Goal: Task Accomplishment & Management: Manage account settings

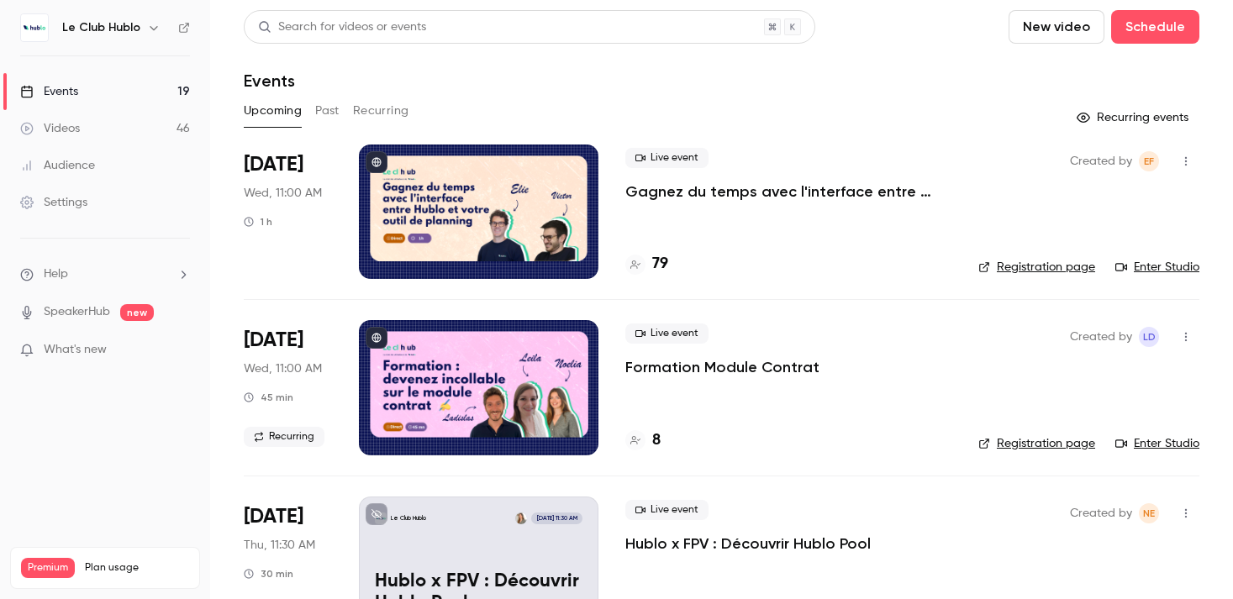
click at [383, 102] on button "Recurring" at bounding box center [381, 111] width 56 height 27
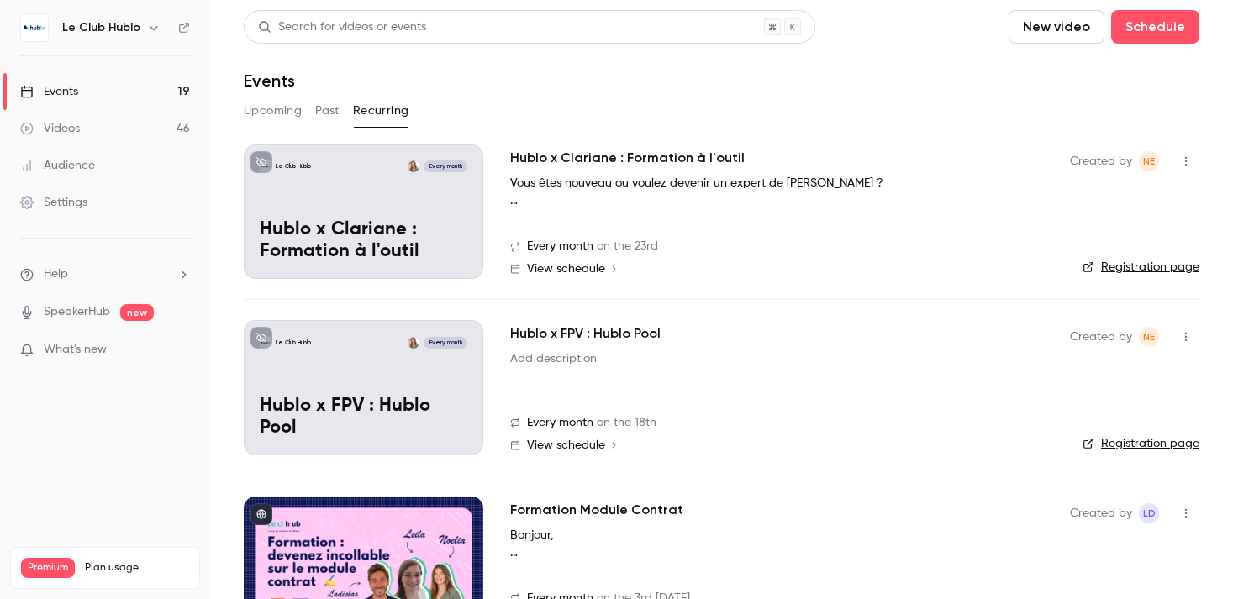
click at [1189, 336] on icon "button" at bounding box center [1186, 337] width 13 height 12
click at [1089, 375] on div "Share" at bounding box center [1122, 380] width 128 height 17
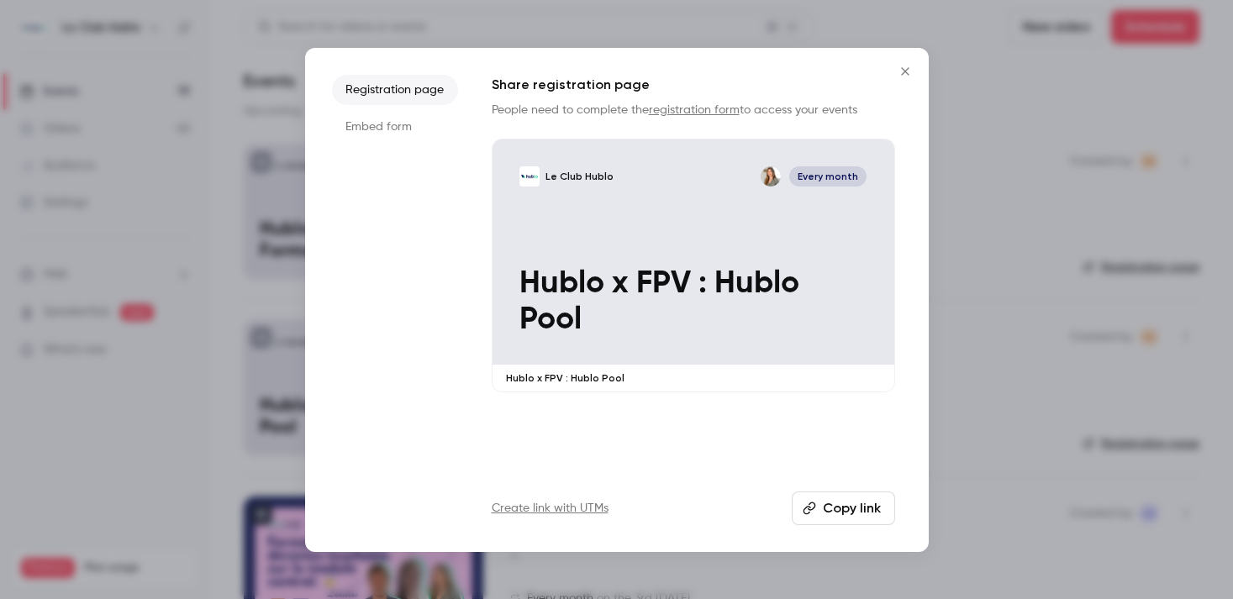
click at [842, 500] on button "Copy link" at bounding box center [843, 509] width 103 height 34
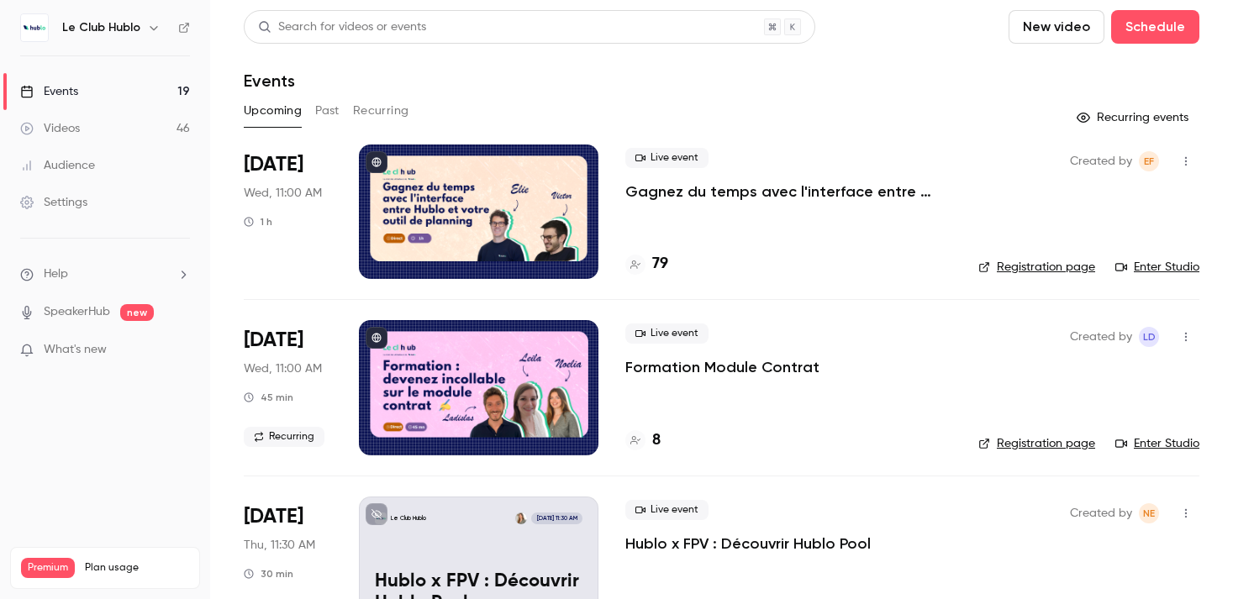
click at [405, 114] on button "Recurring" at bounding box center [381, 111] width 56 height 27
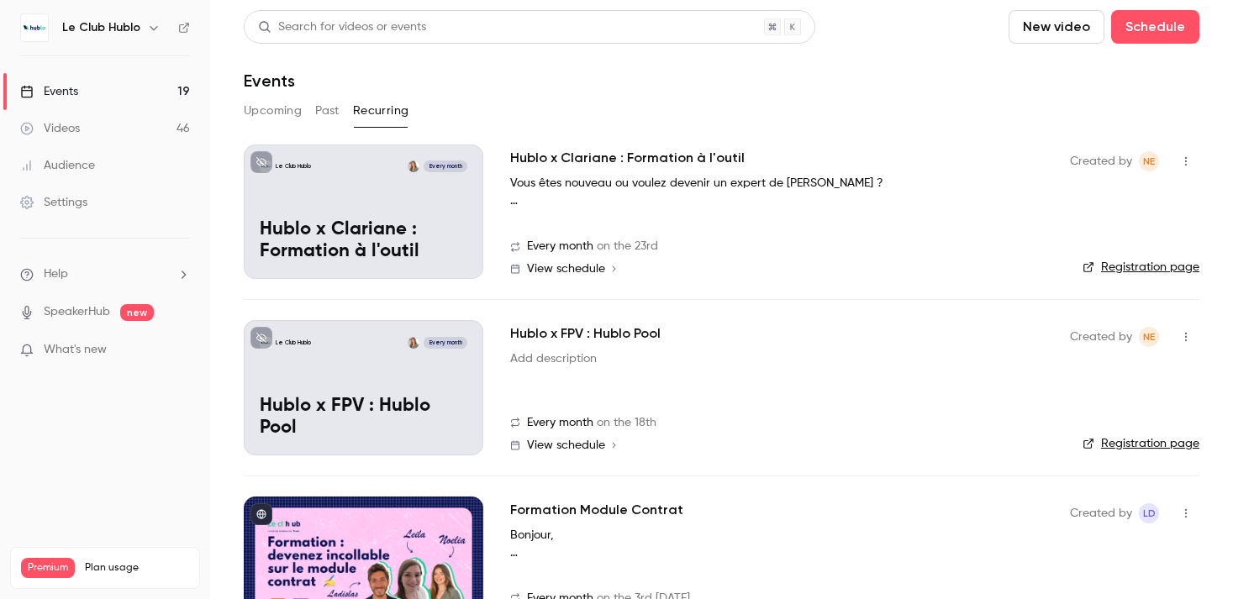
click at [601, 447] on span "View schedule" at bounding box center [566, 446] width 78 height 12
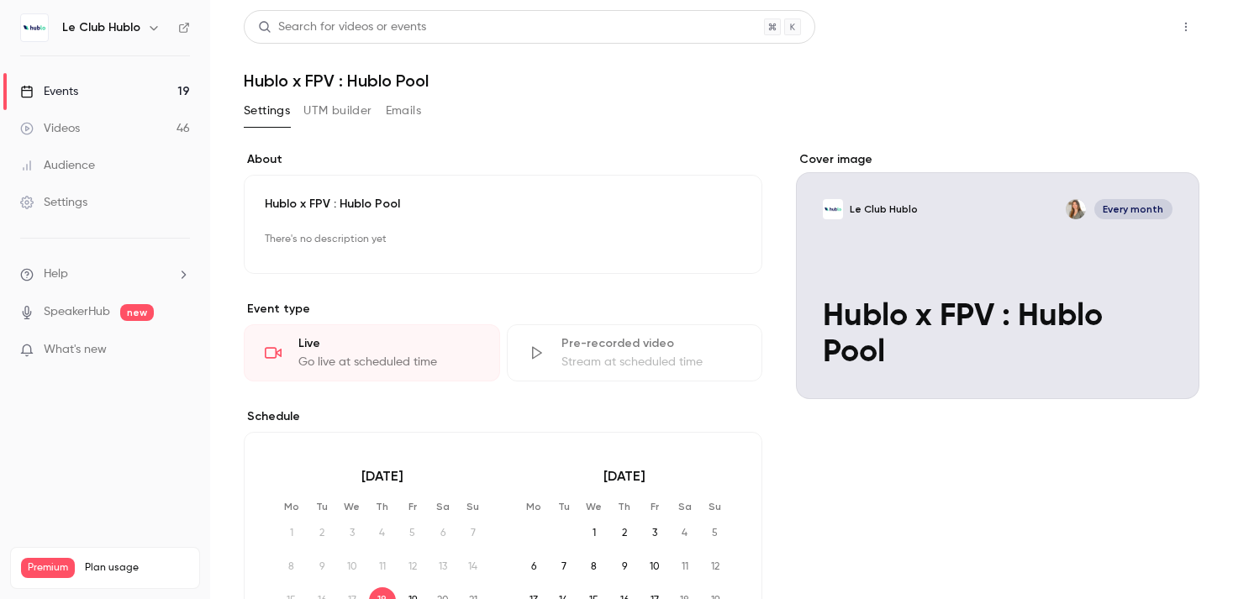
click at [1130, 35] on button "Share" at bounding box center [1126, 27] width 66 height 34
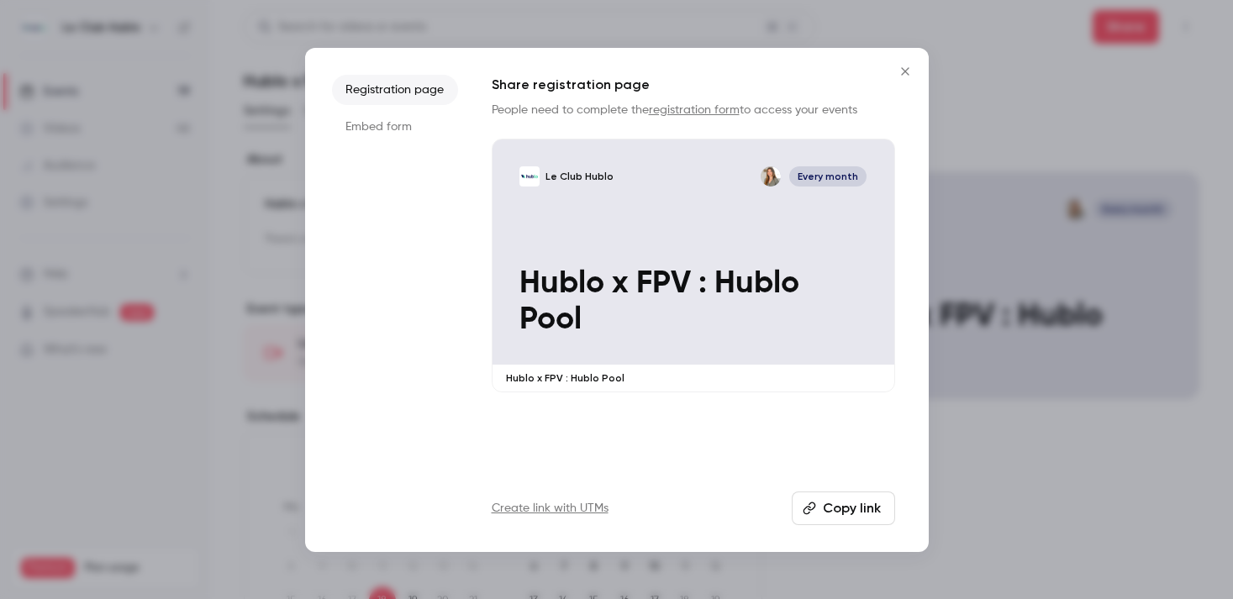
click at [587, 318] on p "Hublo x FPV : Hublo Pool" at bounding box center [694, 302] width 348 height 73
click at [911, 74] on icon "Close" at bounding box center [905, 71] width 20 height 13
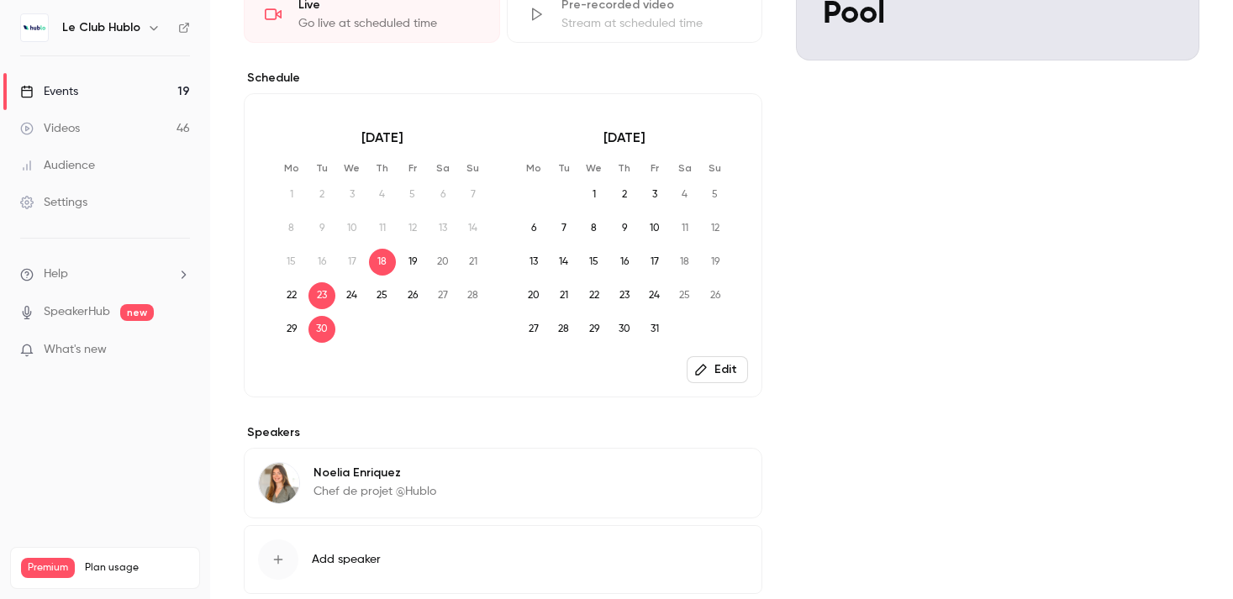
scroll to position [304, 0]
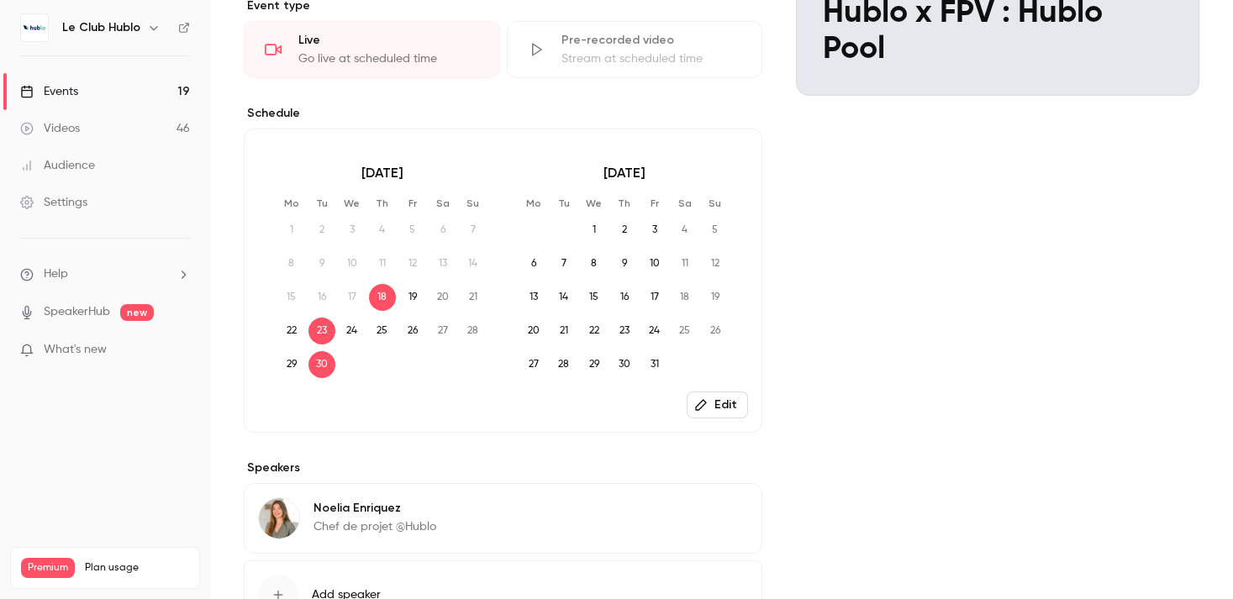
click at [703, 400] on icon "button" at bounding box center [700, 405] width 13 height 13
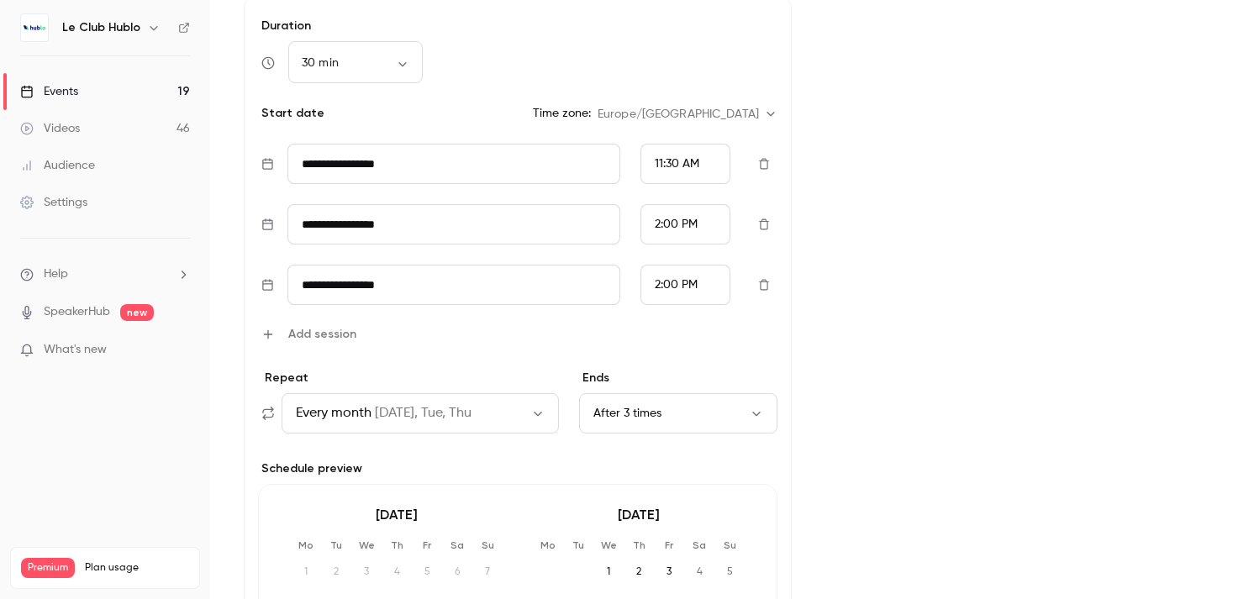
scroll to position [442, 0]
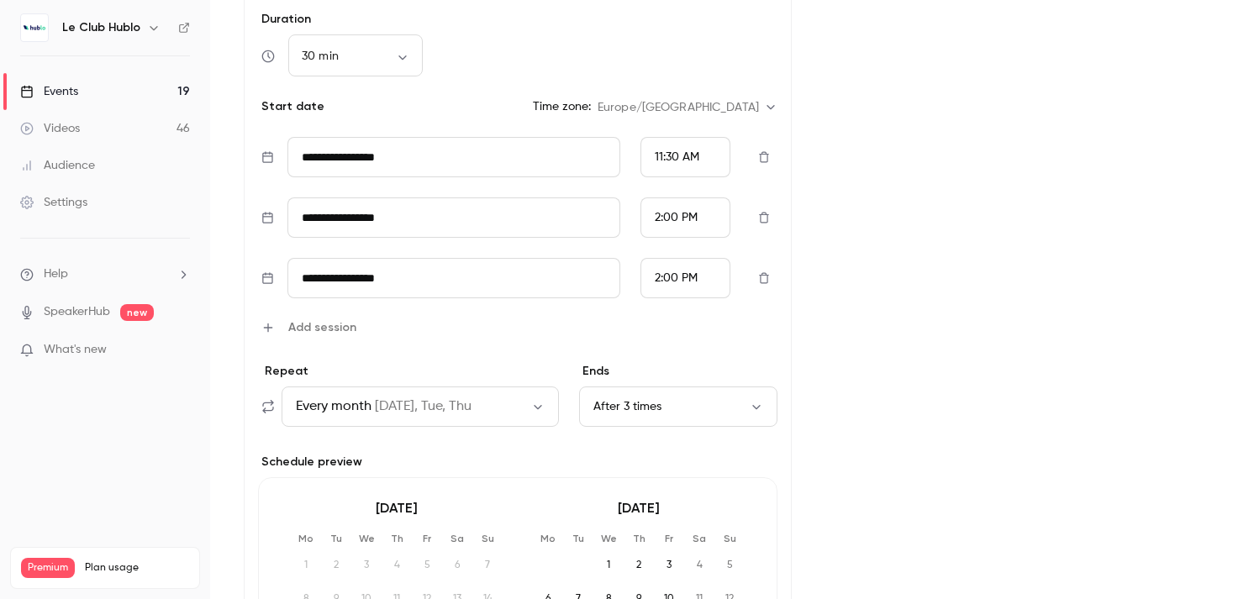
click at [619, 410] on button "After 3 times" at bounding box center [678, 407] width 198 height 40
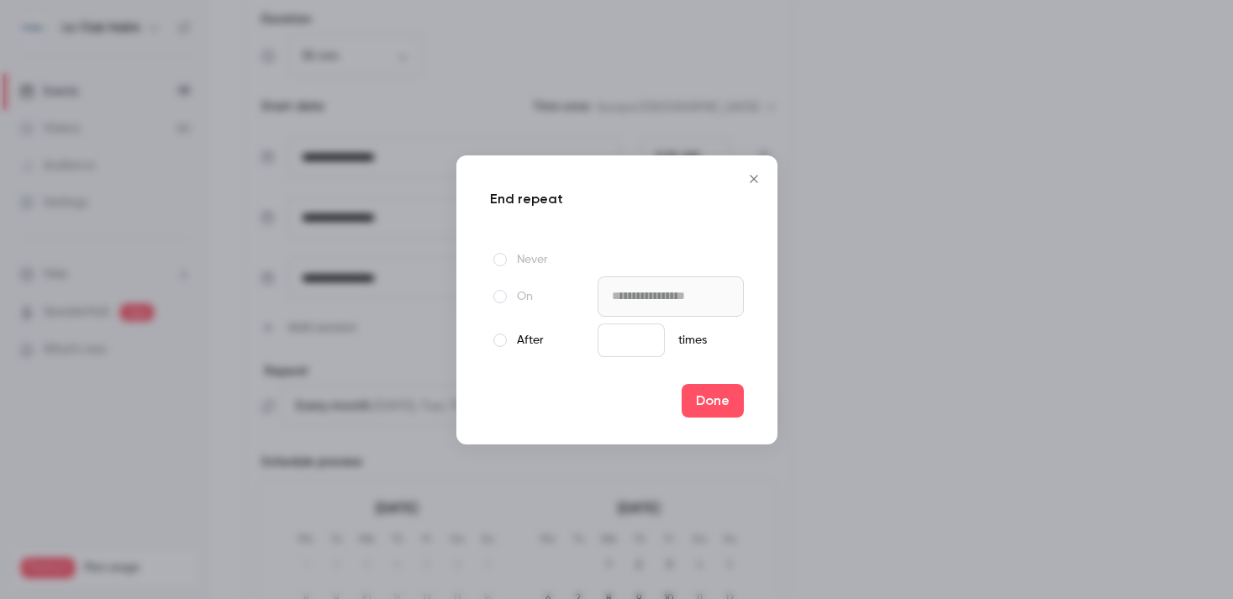
type input "*"
click at [638, 334] on input "*" at bounding box center [631, 341] width 67 height 34
click at [715, 403] on button "Done" at bounding box center [713, 401] width 62 height 34
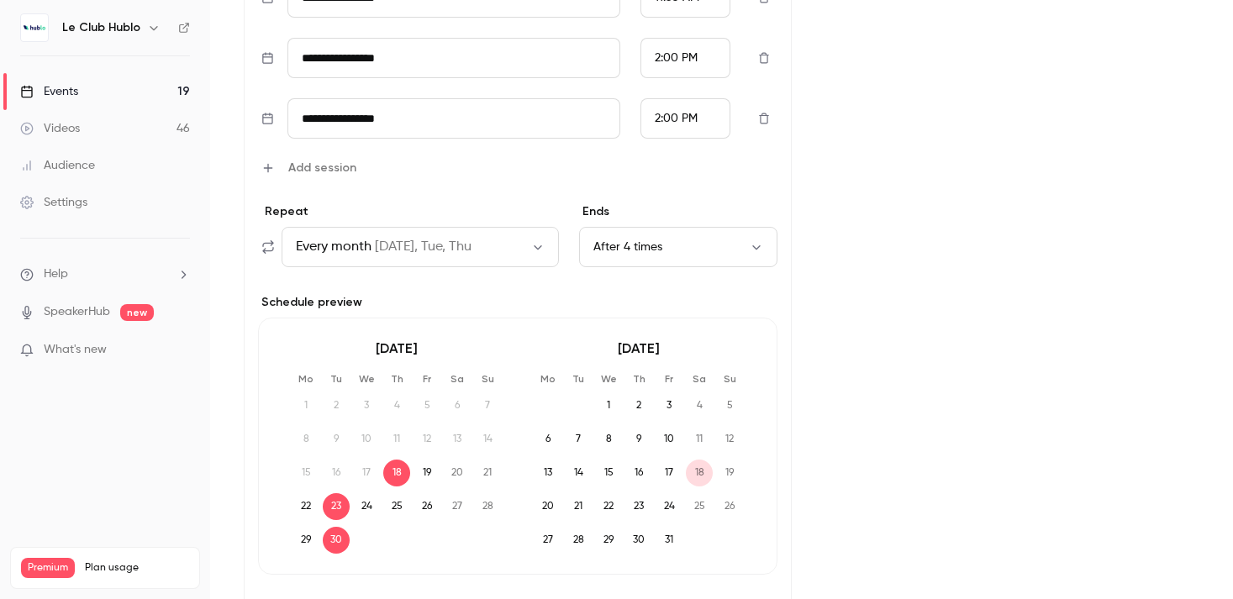
scroll to position [726, 0]
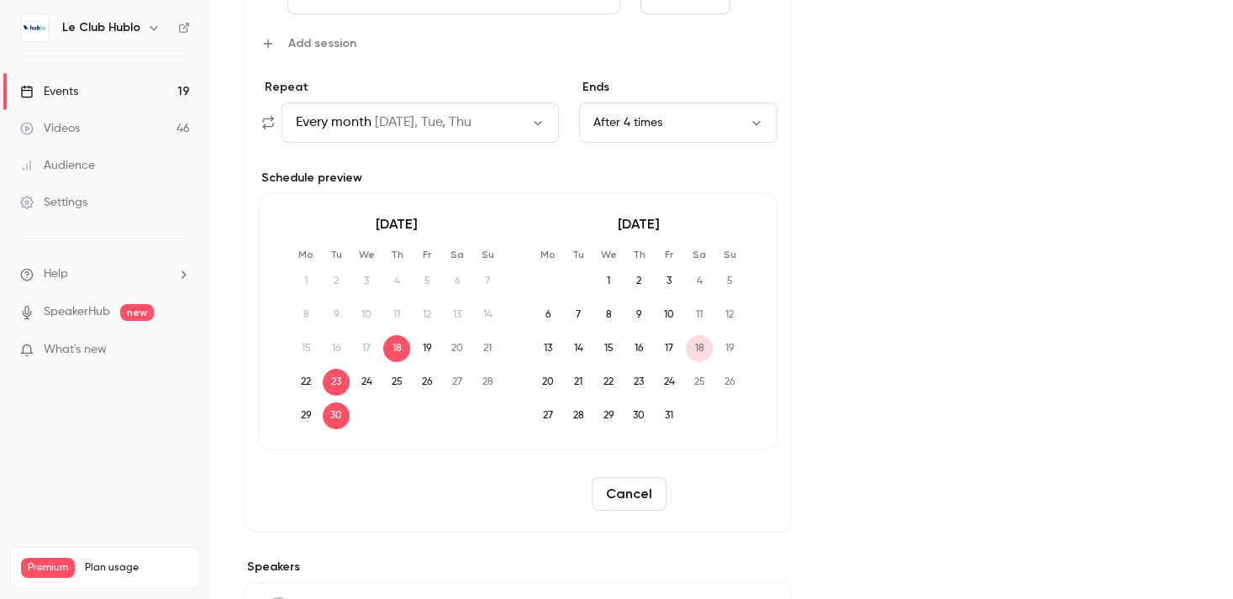
click at [755, 504] on button "Reschedule" at bounding box center [725, 495] width 104 height 34
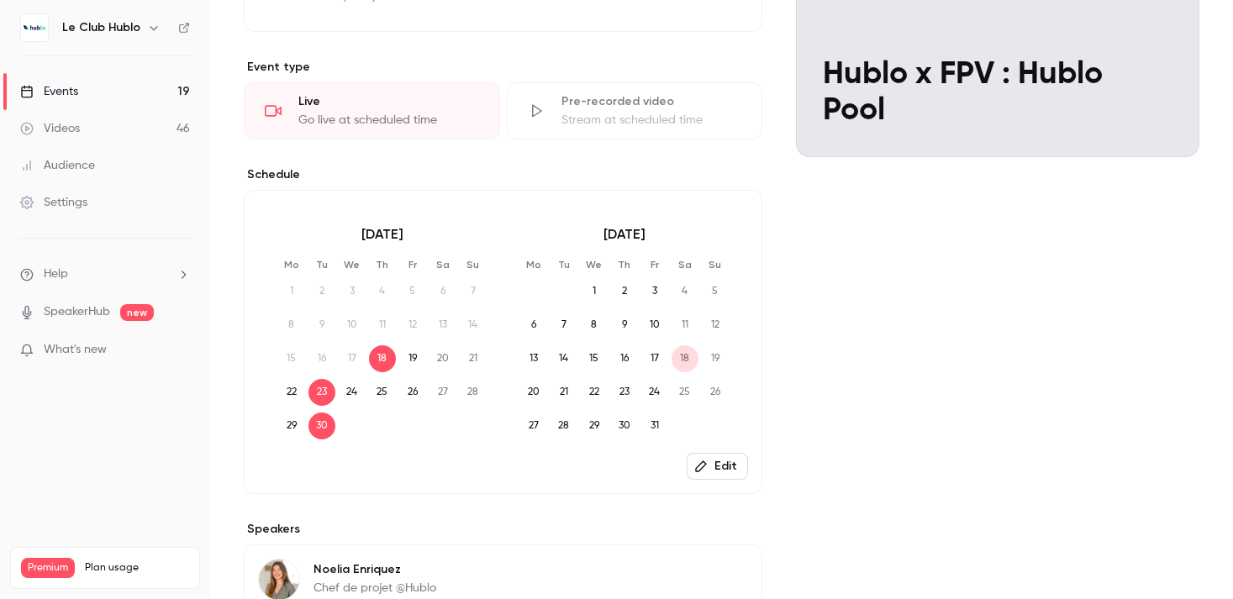
scroll to position [114, 0]
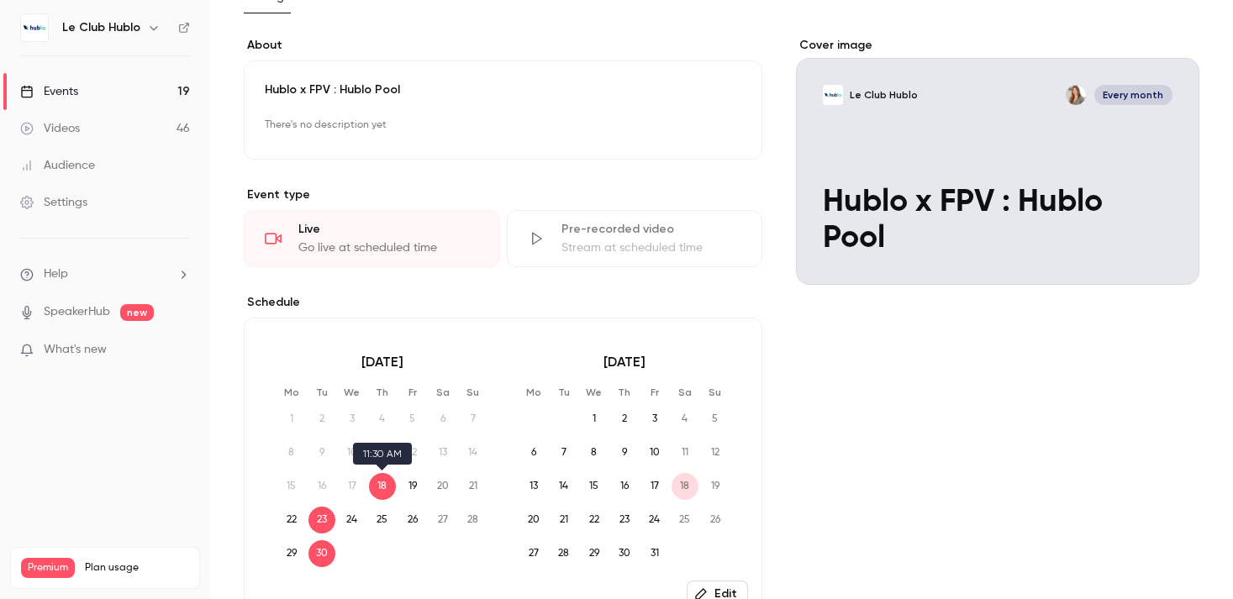
click at [383, 483] on span "18" at bounding box center [382, 486] width 27 height 27
click at [327, 521] on span "23" at bounding box center [322, 520] width 27 height 27
click at [114, 85] on link "Events 19" at bounding box center [105, 91] width 210 height 37
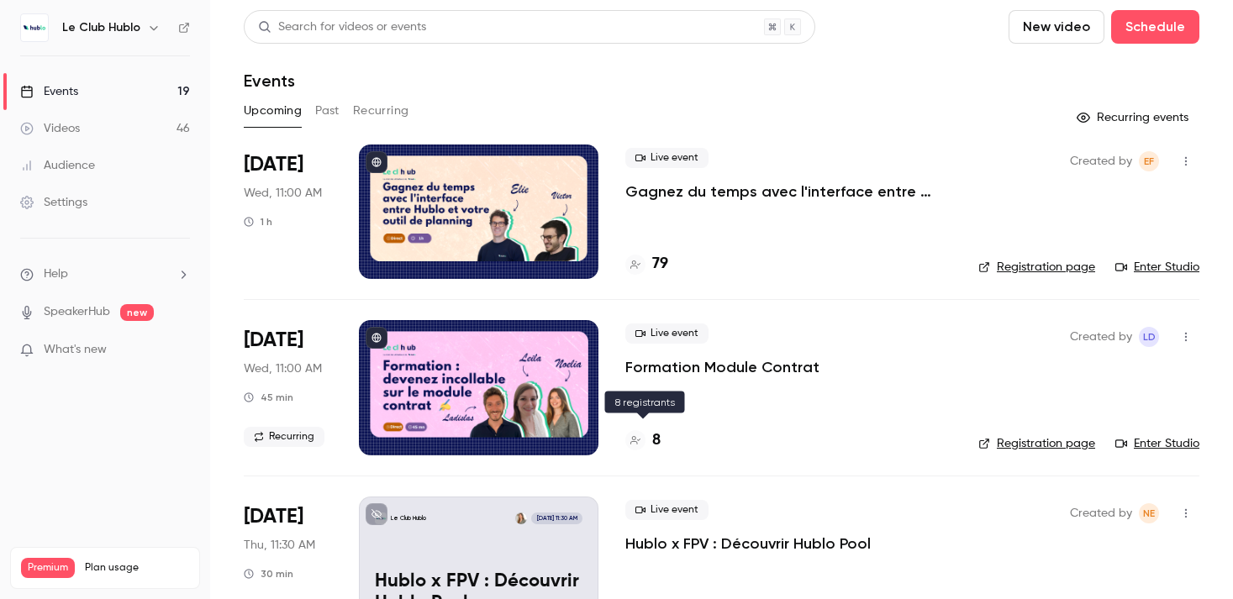
scroll to position [185, 0]
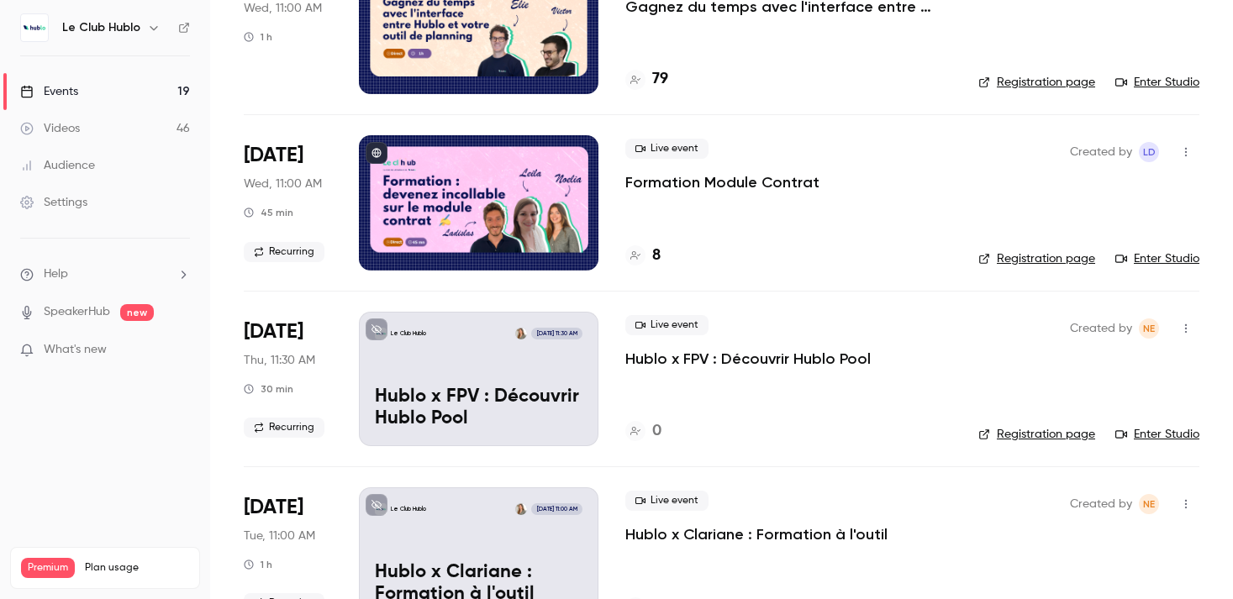
click at [692, 359] on p "Hublo x FPV : Découvrir Hublo Pool" at bounding box center [749, 359] width 246 height 20
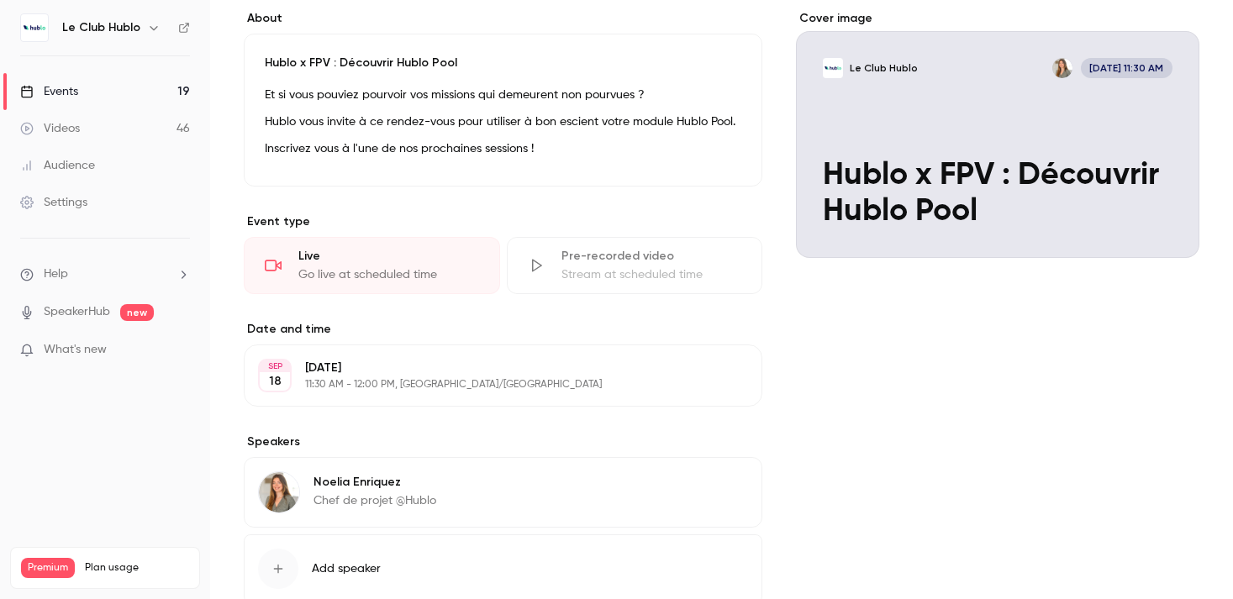
scroll to position [217, 0]
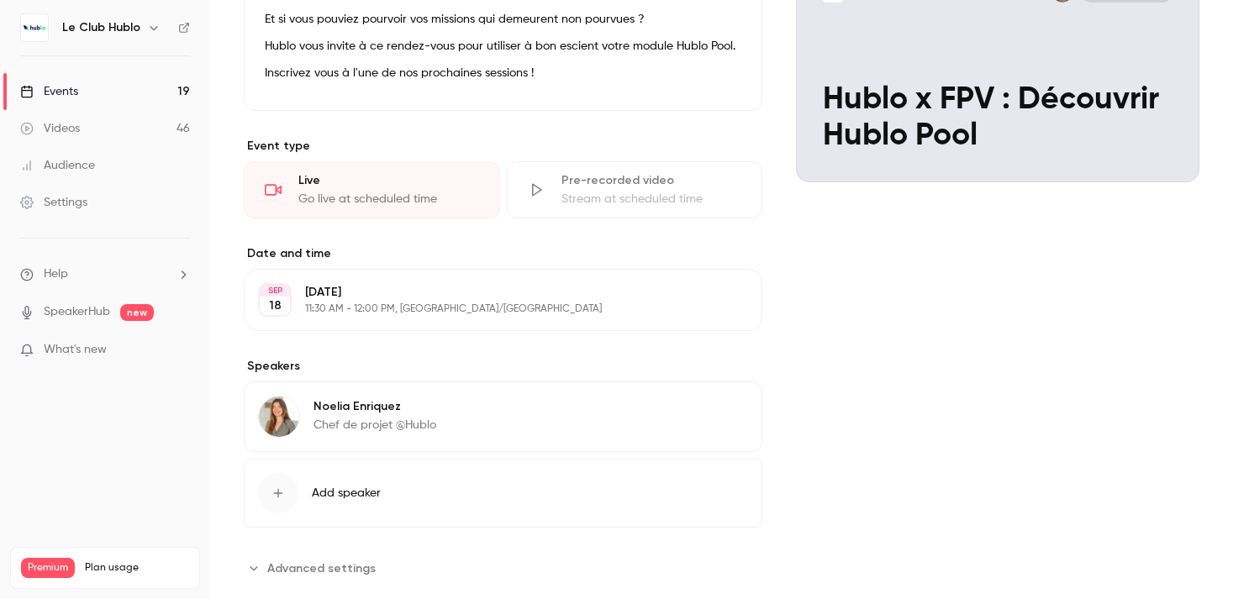
click at [419, 300] on p "Thursday, September 18" at bounding box center [489, 292] width 368 height 17
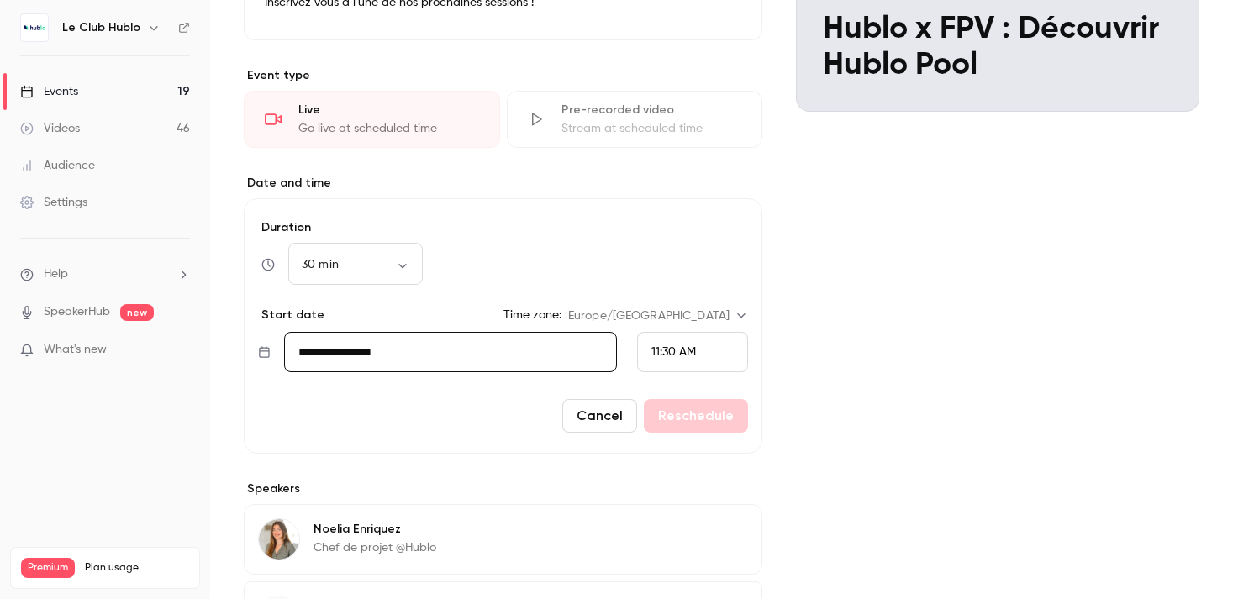
scroll to position [338, 0]
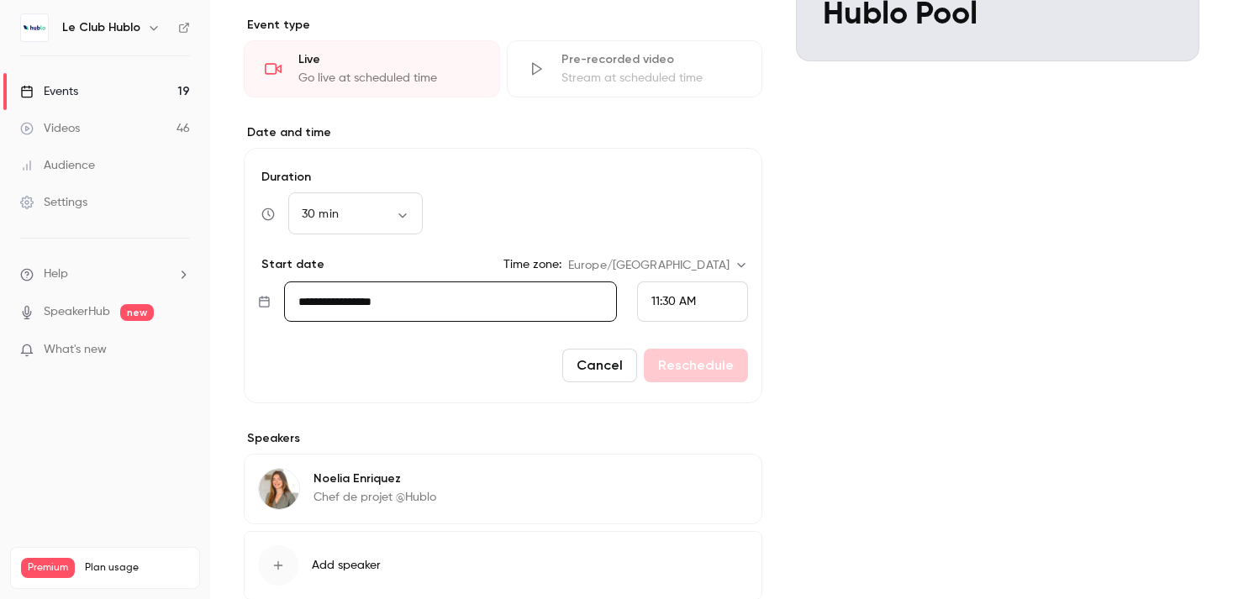
click at [573, 451] on section "Speakers Noelia Enriquez Chef de projet @Hublo Edit Add speaker" at bounding box center [503, 515] width 519 height 170
click at [853, 215] on div "Cover image Le Club Hublo Sep 18, 11:30 AM Hublo x FPV : Découvrir Hublo Pool" at bounding box center [998, 233] width 404 height 841
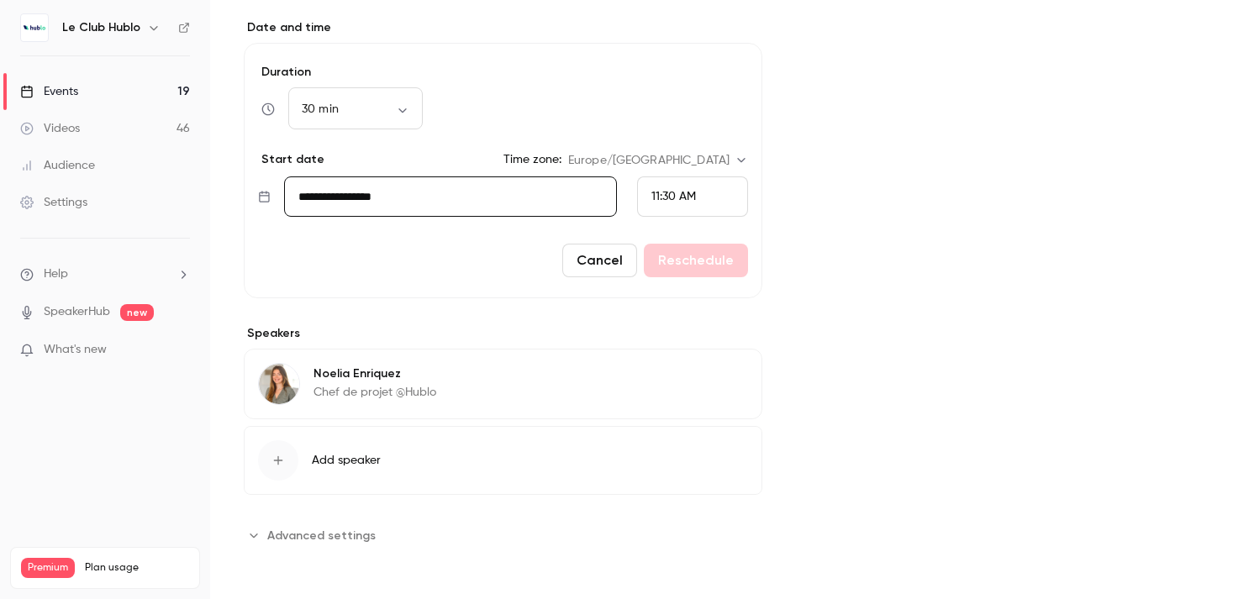
scroll to position [0, 0]
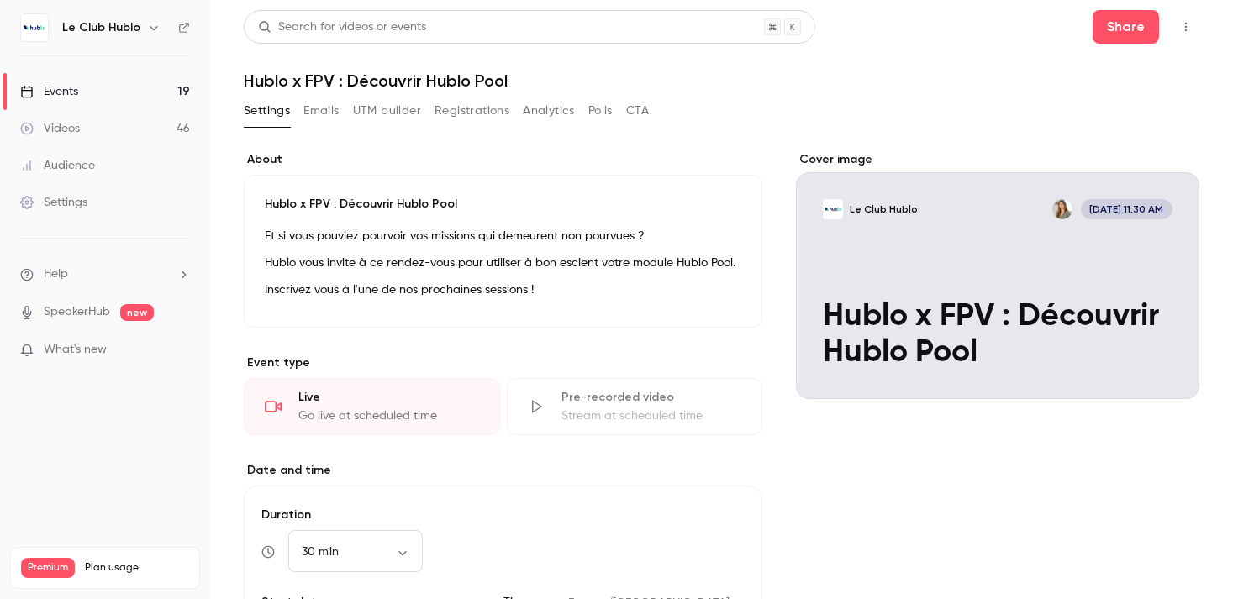
click at [162, 89] on link "Events 19" at bounding box center [105, 91] width 210 height 37
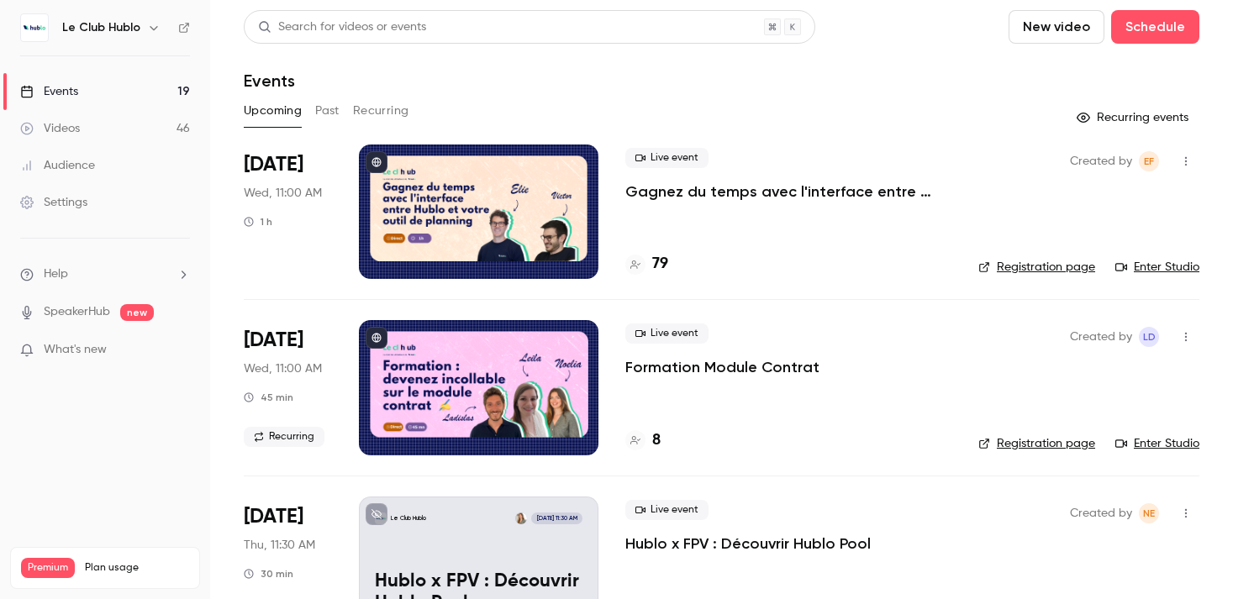
click at [398, 102] on button "Recurring" at bounding box center [381, 111] width 56 height 27
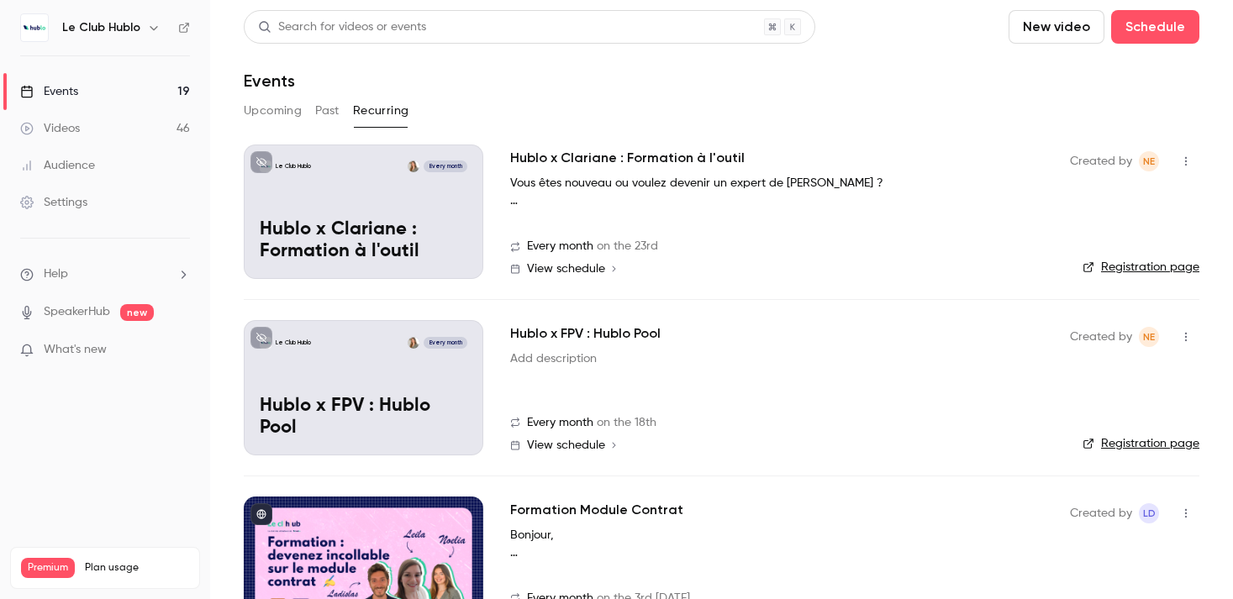
click at [579, 357] on link "Add description" at bounding box center [553, 359] width 87 height 17
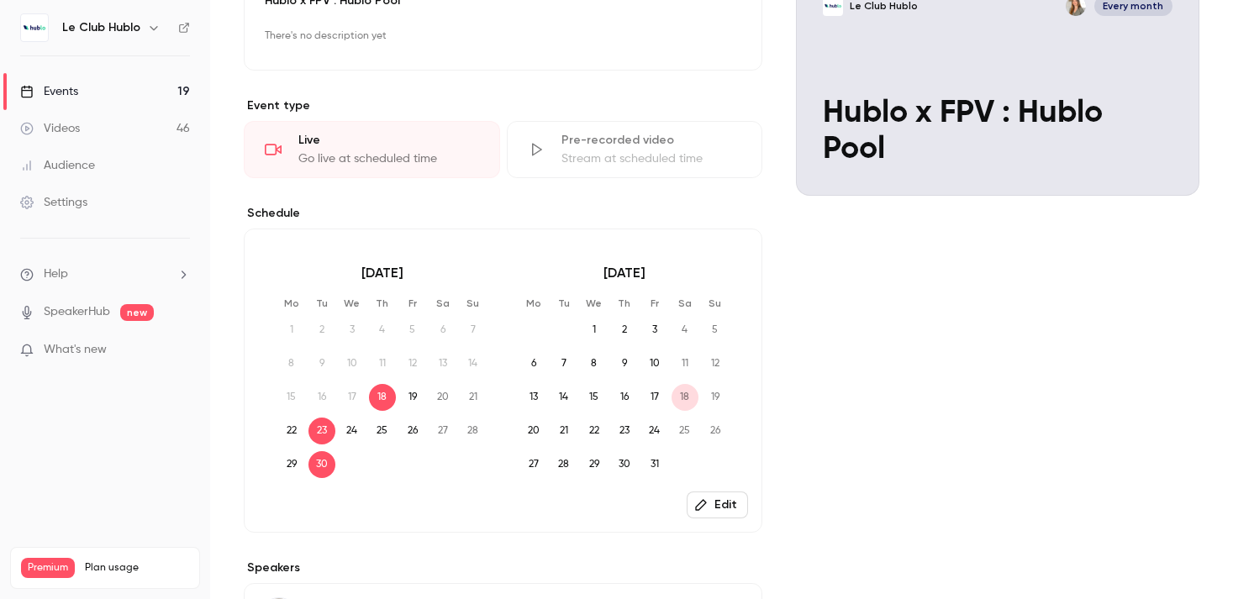
scroll to position [438, 0]
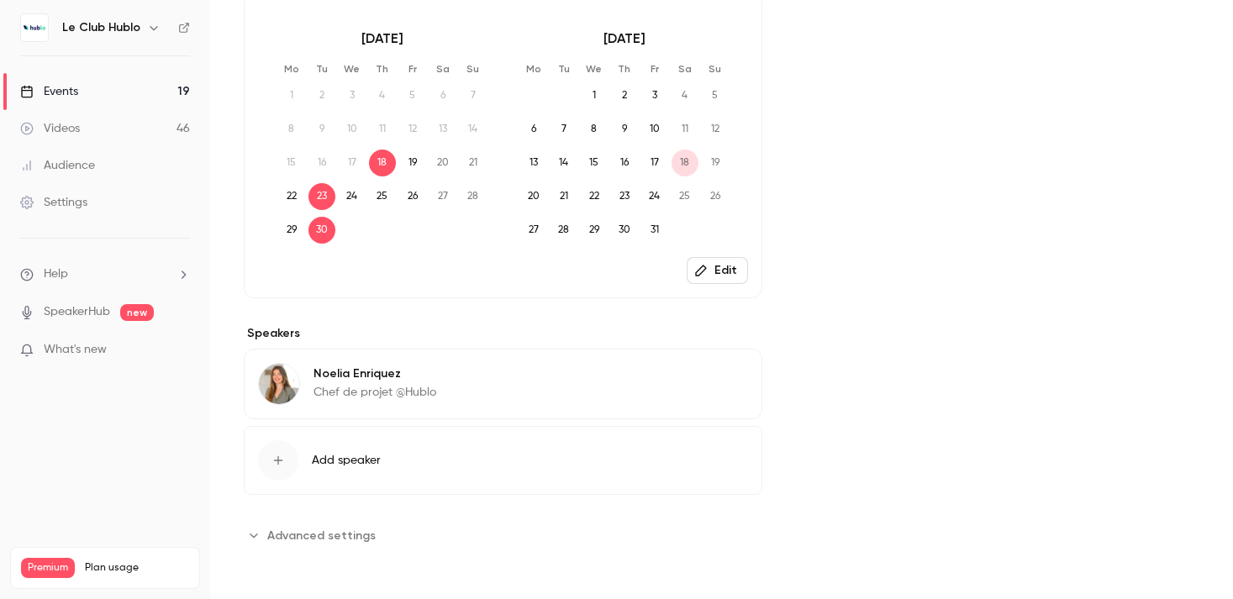
click at [726, 265] on button "Edit" at bounding box center [717, 270] width 61 height 27
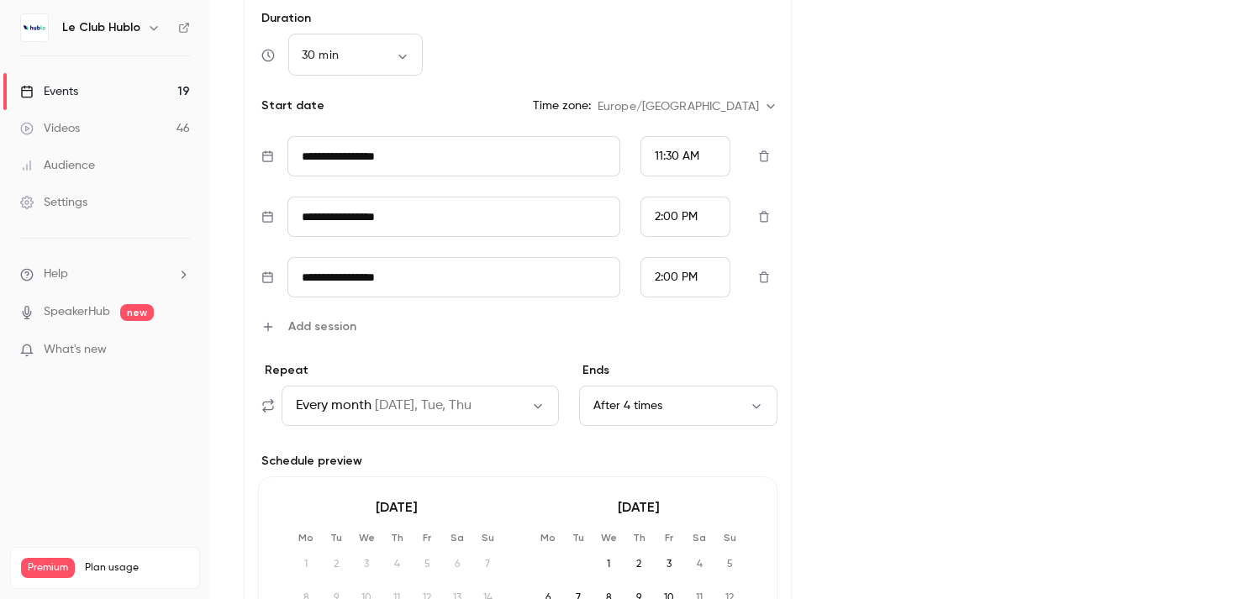
scroll to position [445, 0]
click at [578, 214] on input "**********" at bounding box center [454, 215] width 333 height 40
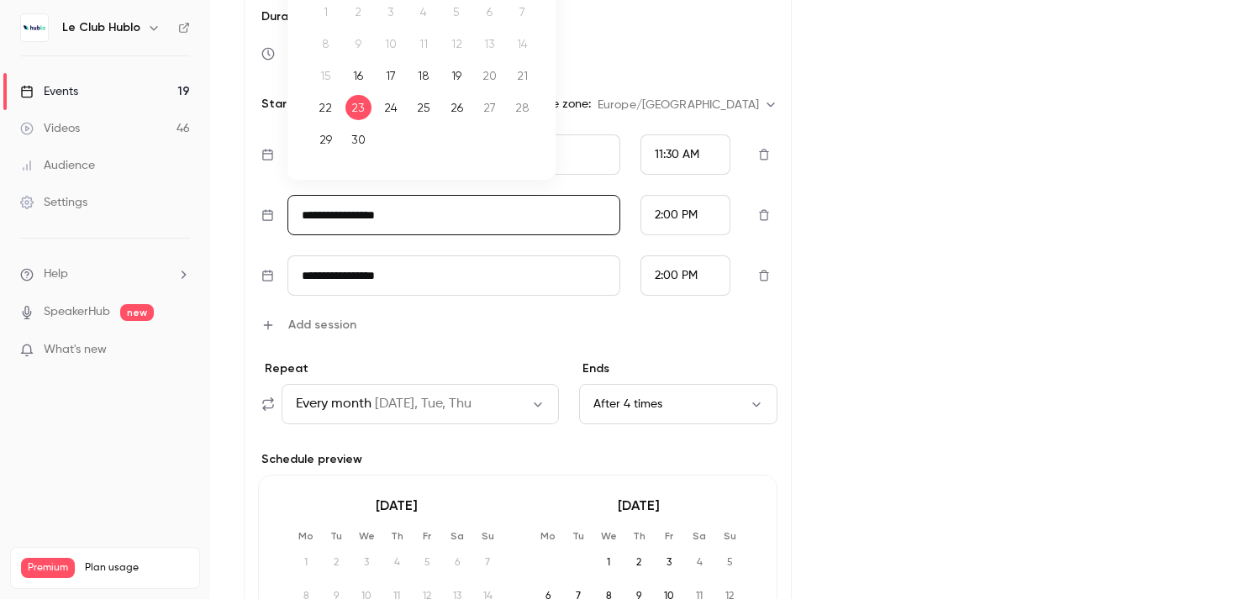
click at [860, 205] on div "Cover image Le Club Hublo Every month Hublo x FPV : Hublo Pool" at bounding box center [1013, 386] width 374 height 1358
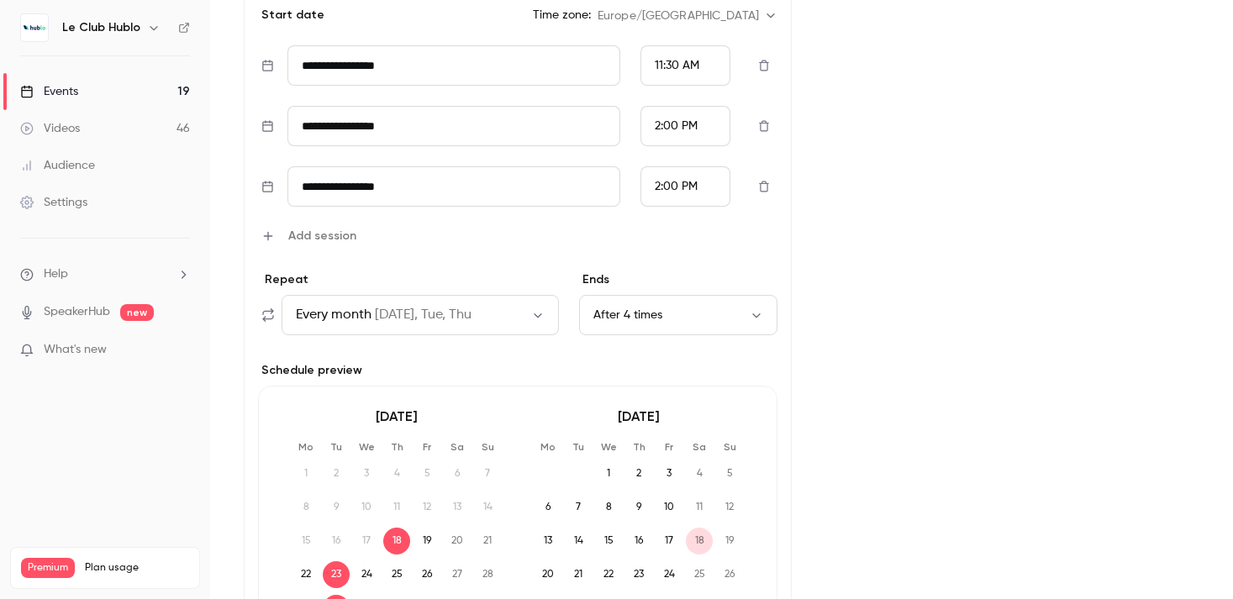
scroll to position [541, 0]
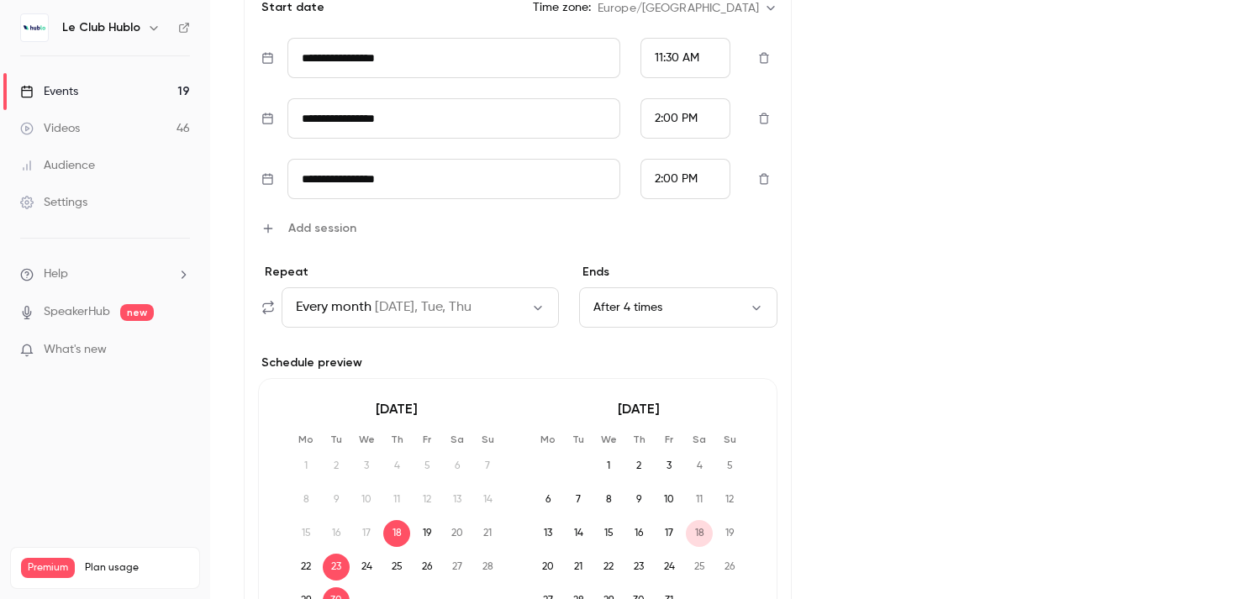
click at [529, 304] on button "Every month on Tue, Tue, Thu" at bounding box center [420, 308] width 277 height 40
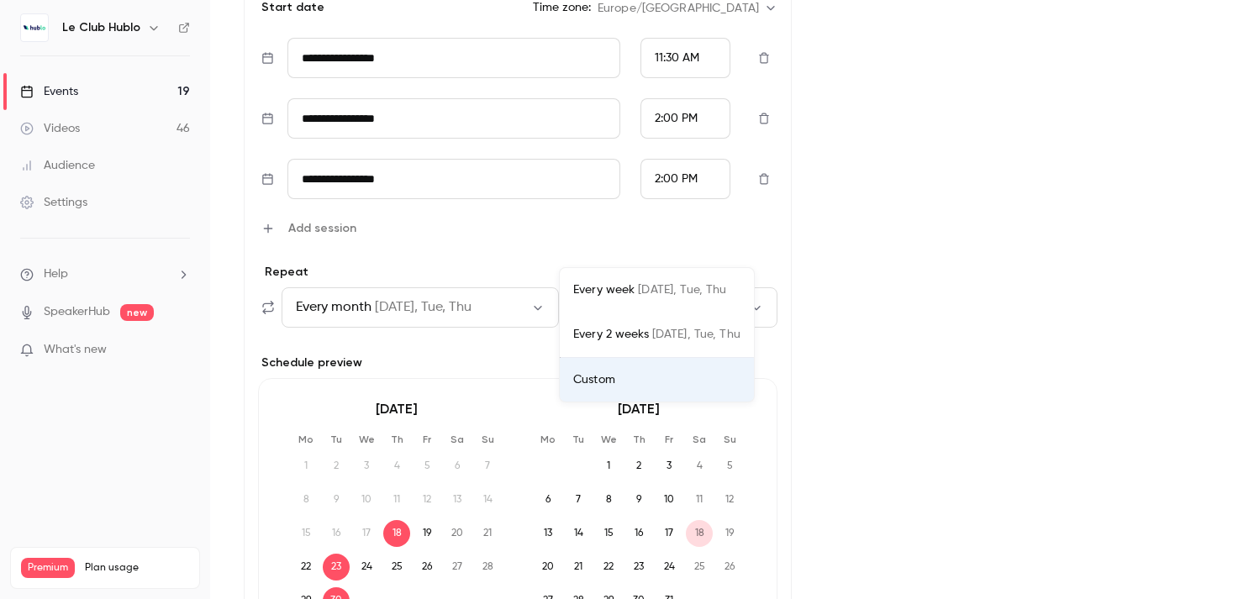
click at [584, 372] on div "Custom" at bounding box center [656, 380] width 167 height 17
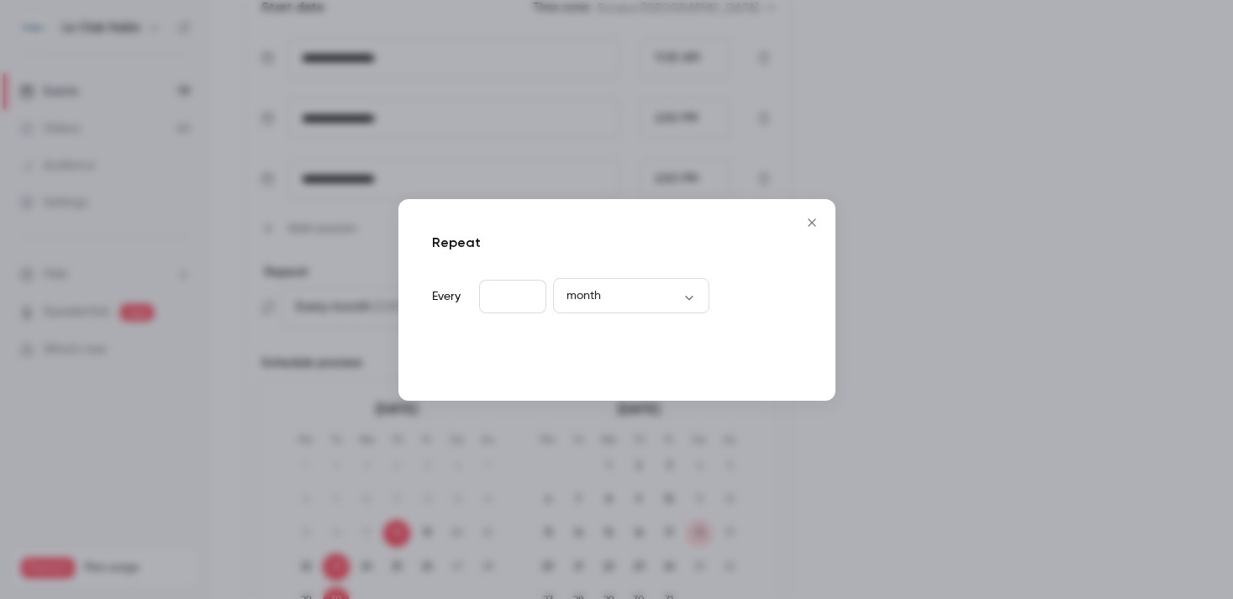
click at [757, 367] on button "Done" at bounding box center [771, 358] width 62 height 34
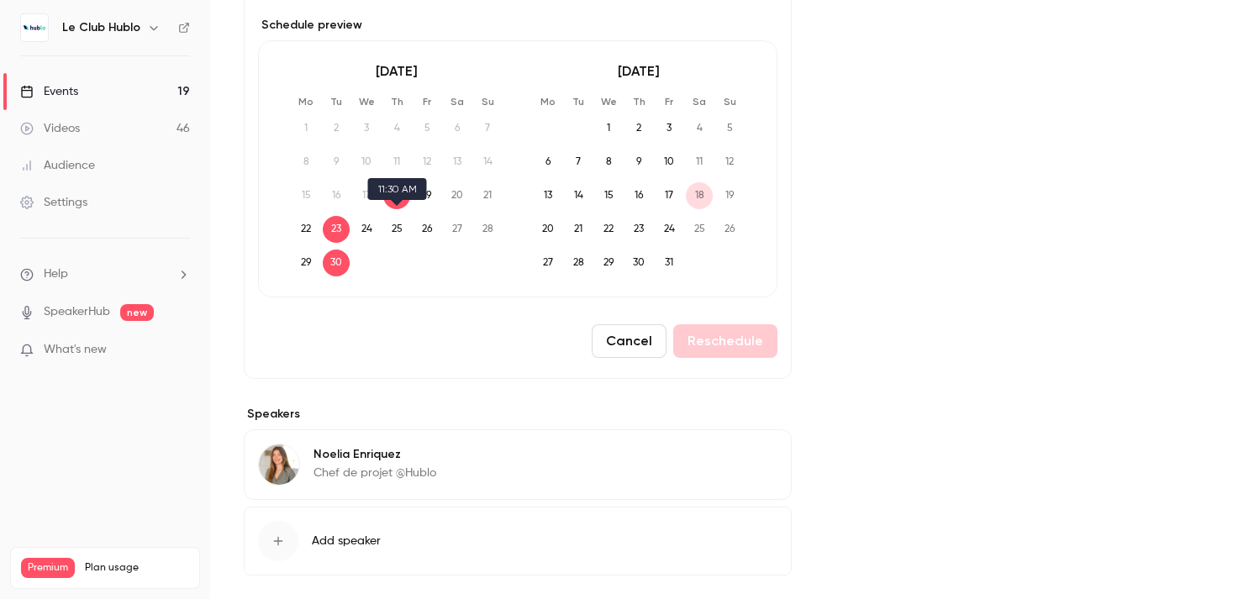
scroll to position [630, 0]
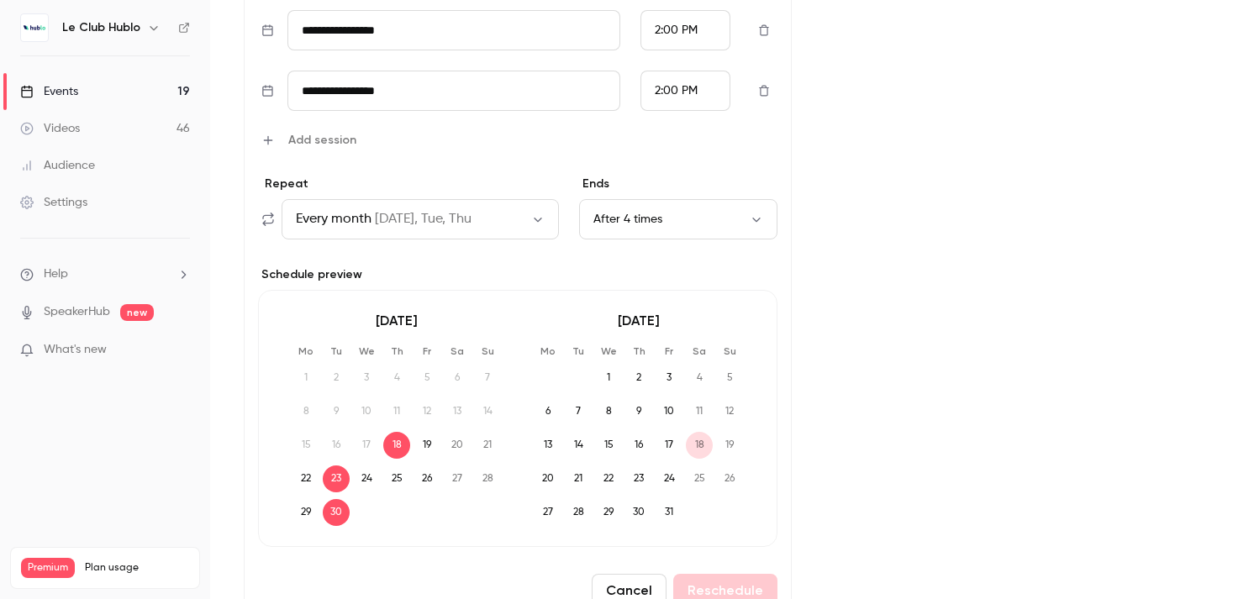
click at [747, 229] on button "After 4 times" at bounding box center [678, 219] width 198 height 40
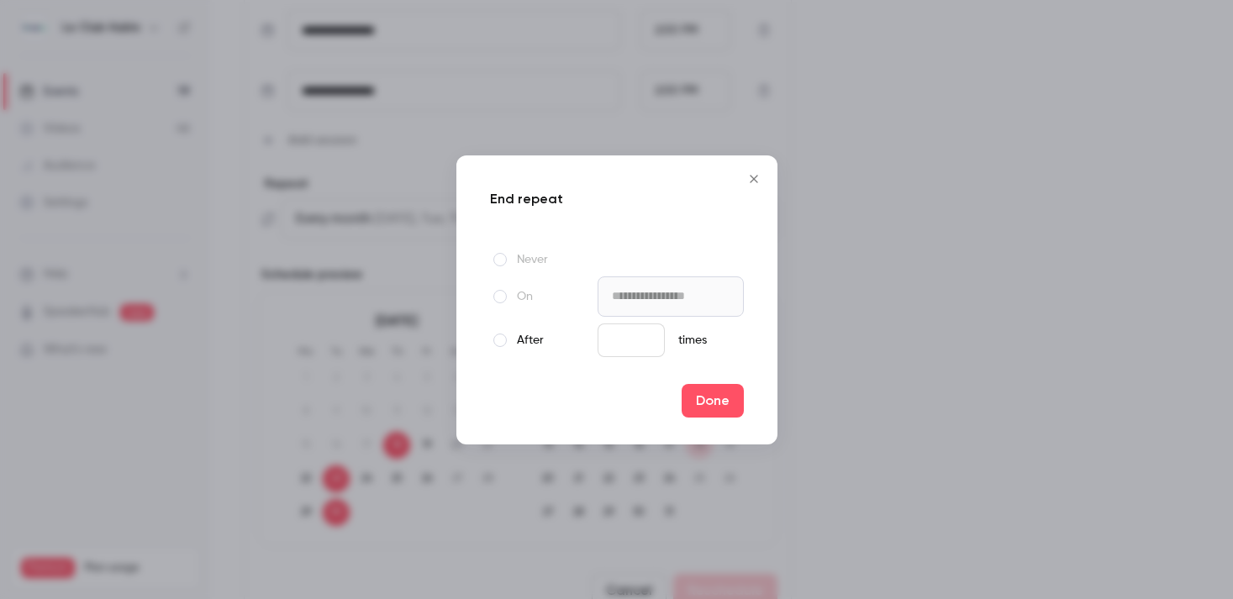
click at [619, 341] on input "*" at bounding box center [631, 341] width 67 height 34
click at [520, 260] on label "Never" at bounding box center [540, 260] width 101 height 20
type input "**********"
click at [713, 399] on button "Done" at bounding box center [713, 401] width 62 height 34
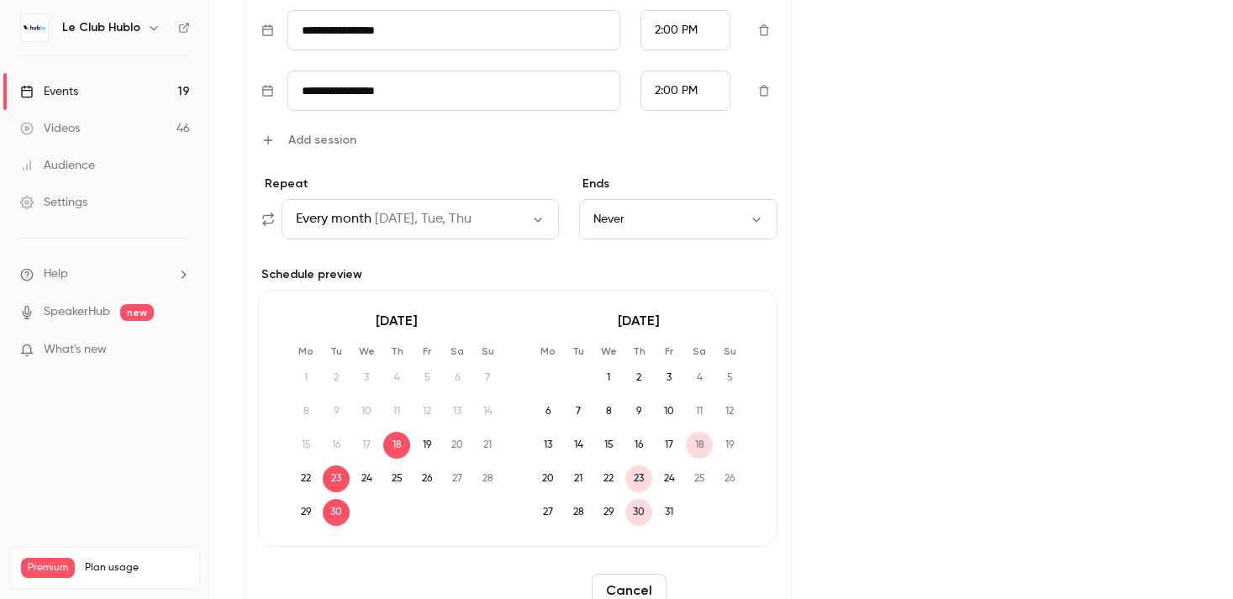
click at [741, 583] on button "Reschedule" at bounding box center [725, 591] width 104 height 34
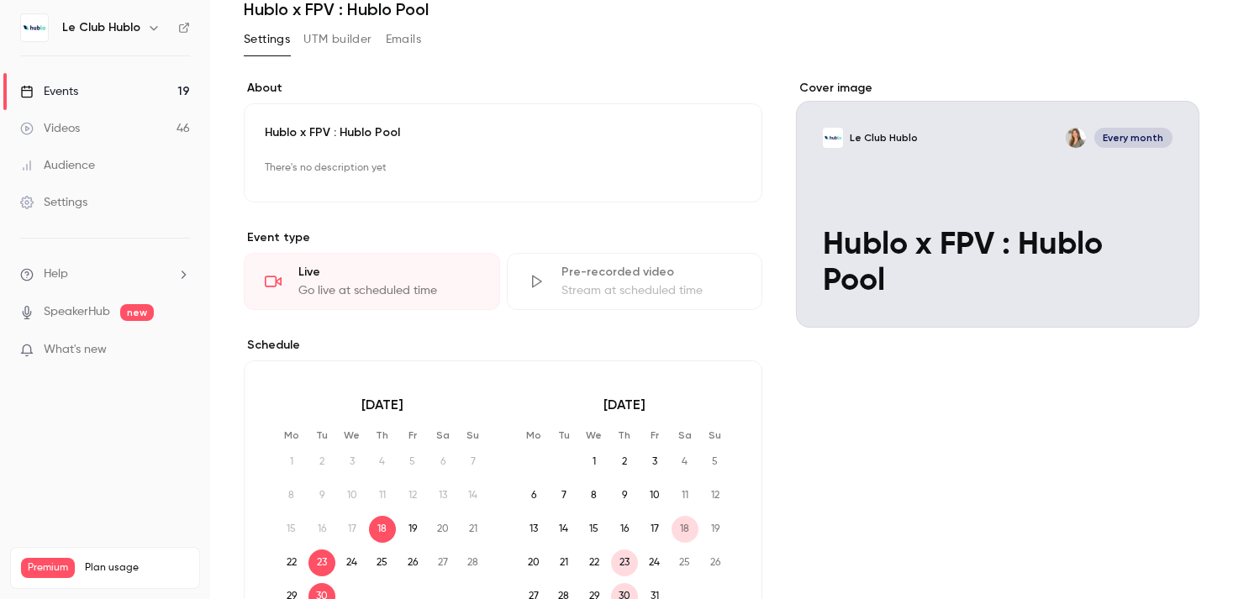
scroll to position [251, 0]
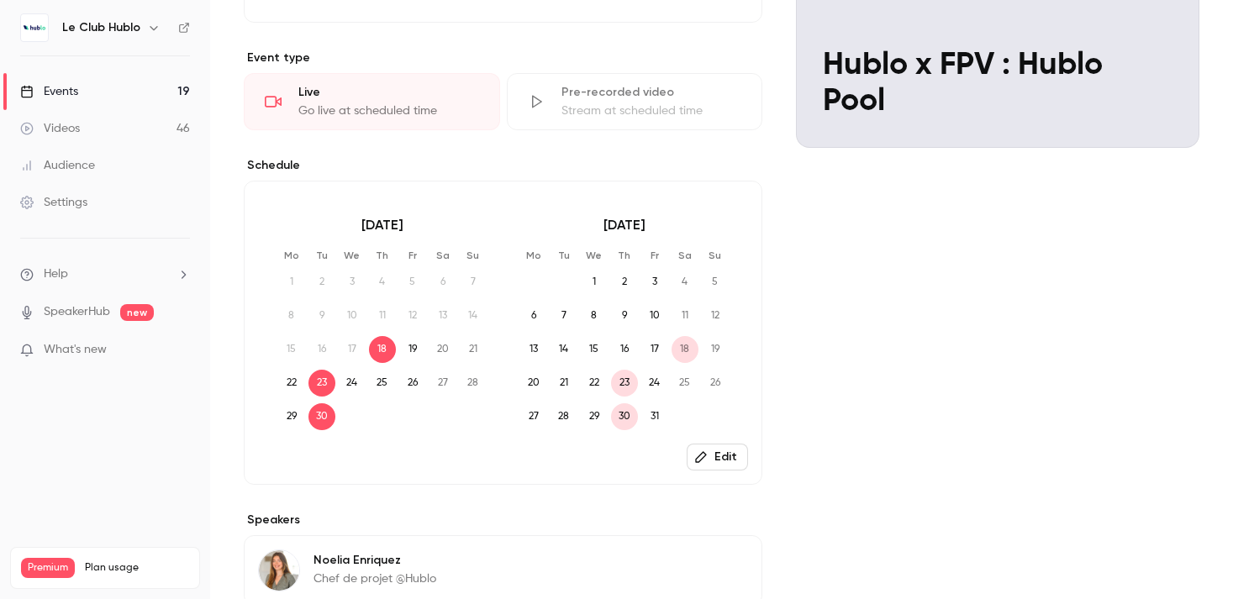
click at [723, 452] on button "Edit" at bounding box center [717, 457] width 61 height 27
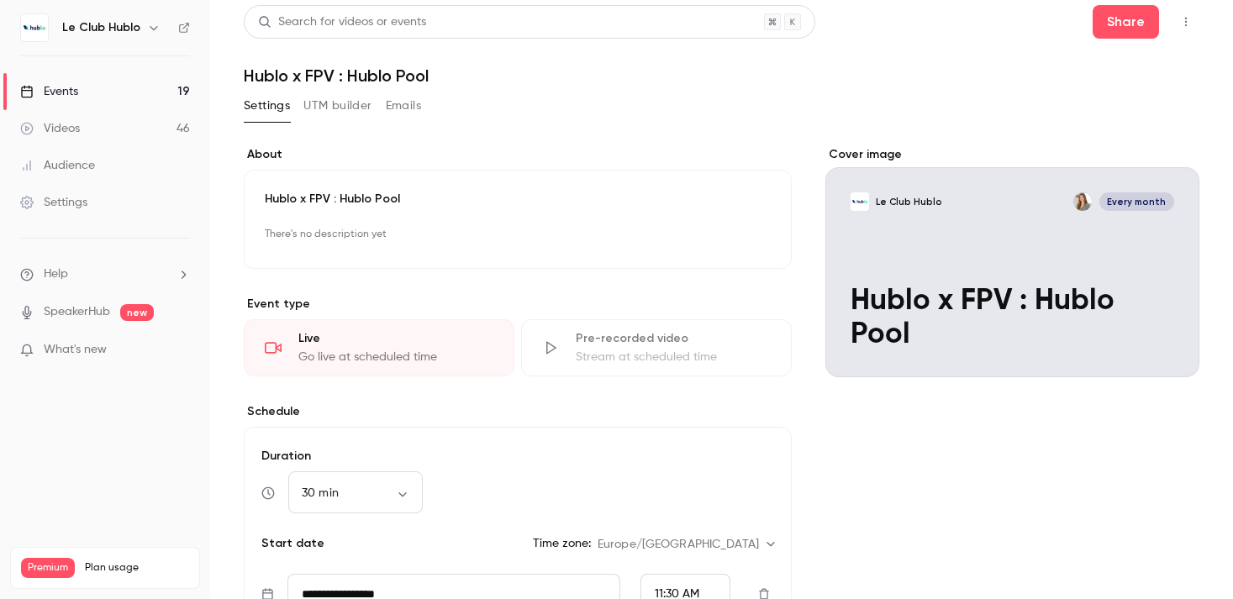
scroll to position [0, 0]
